Goal: Task Accomplishment & Management: Manage account settings

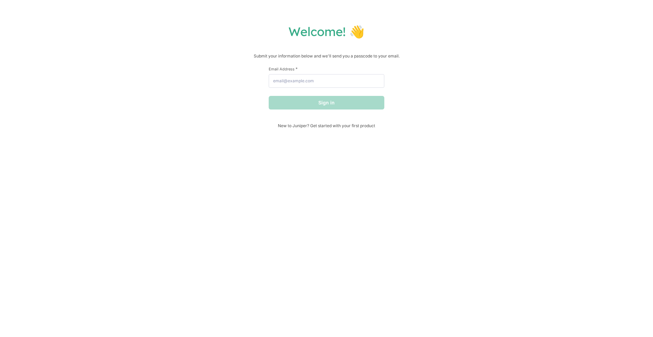
click at [481, 79] on div "Welcome! 👋 Submit your information below and we'll send you a passcode to your …" at bounding box center [327, 76] width 640 height 104
click at [340, 82] on input "Email Address *" at bounding box center [327, 81] width 116 height 14
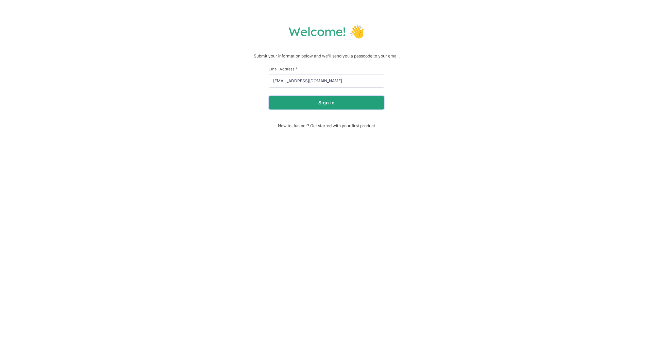
click at [331, 102] on button "Sign in" at bounding box center [327, 103] width 116 height 14
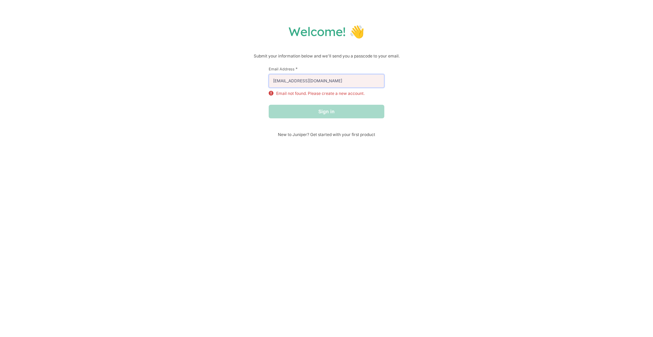
click at [287, 83] on input "[EMAIL_ADDRESS][DOMAIN_NAME]" at bounding box center [327, 81] width 116 height 14
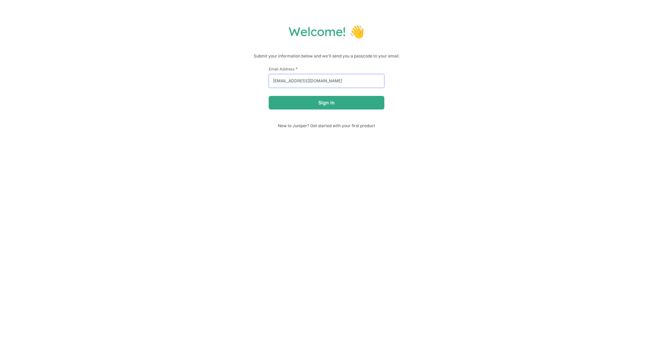
type input "moisediaz5099@gmail.com"
click at [269, 96] on button "Sign in" at bounding box center [327, 103] width 116 height 14
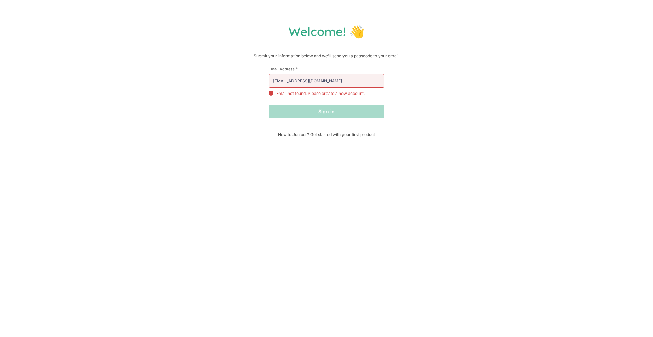
click at [305, 113] on div "Sign in" at bounding box center [327, 112] width 116 height 14
click at [329, 83] on input "moisediaz5099@gmail.com" at bounding box center [327, 81] width 116 height 14
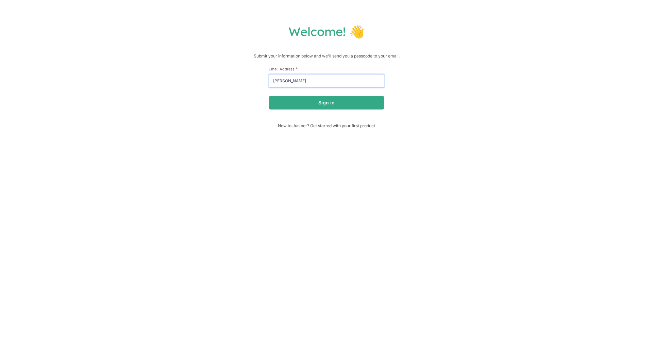
type input "[EMAIL_ADDRESS][DOMAIN_NAME]"
click at [323, 107] on button "Sign in" at bounding box center [327, 103] width 116 height 14
click at [332, 80] on input "Email Address *" at bounding box center [327, 81] width 116 height 14
click at [295, 80] on input "Email Address *" at bounding box center [327, 81] width 116 height 14
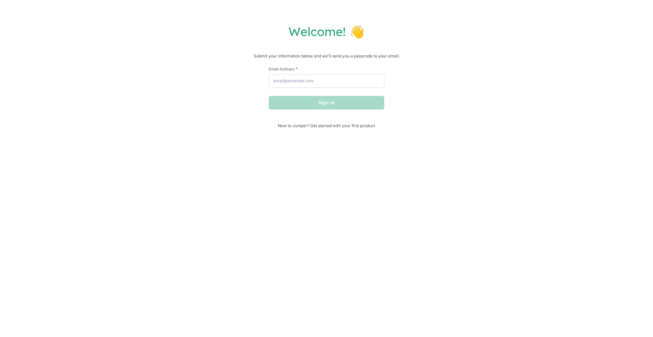
click at [424, 120] on div "Welcome! 👋 Submit your information below and we'll send you a passcode to your …" at bounding box center [327, 76] width 640 height 104
click at [343, 77] on input "Email Address *" at bounding box center [327, 81] width 116 height 14
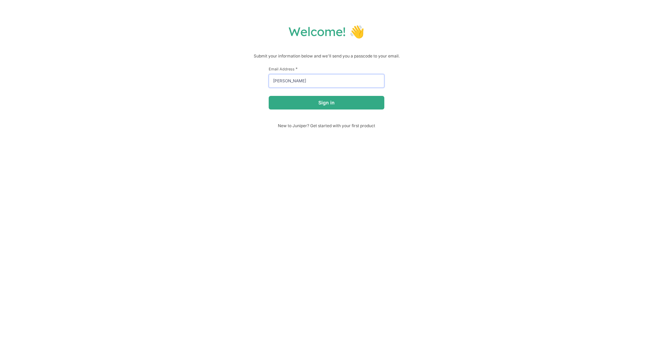
type input "[EMAIL_ADDRESS][DOMAIN_NAME]"
click at [332, 102] on button "Sign in" at bounding box center [327, 103] width 116 height 14
